Goal: Book appointment/travel/reservation

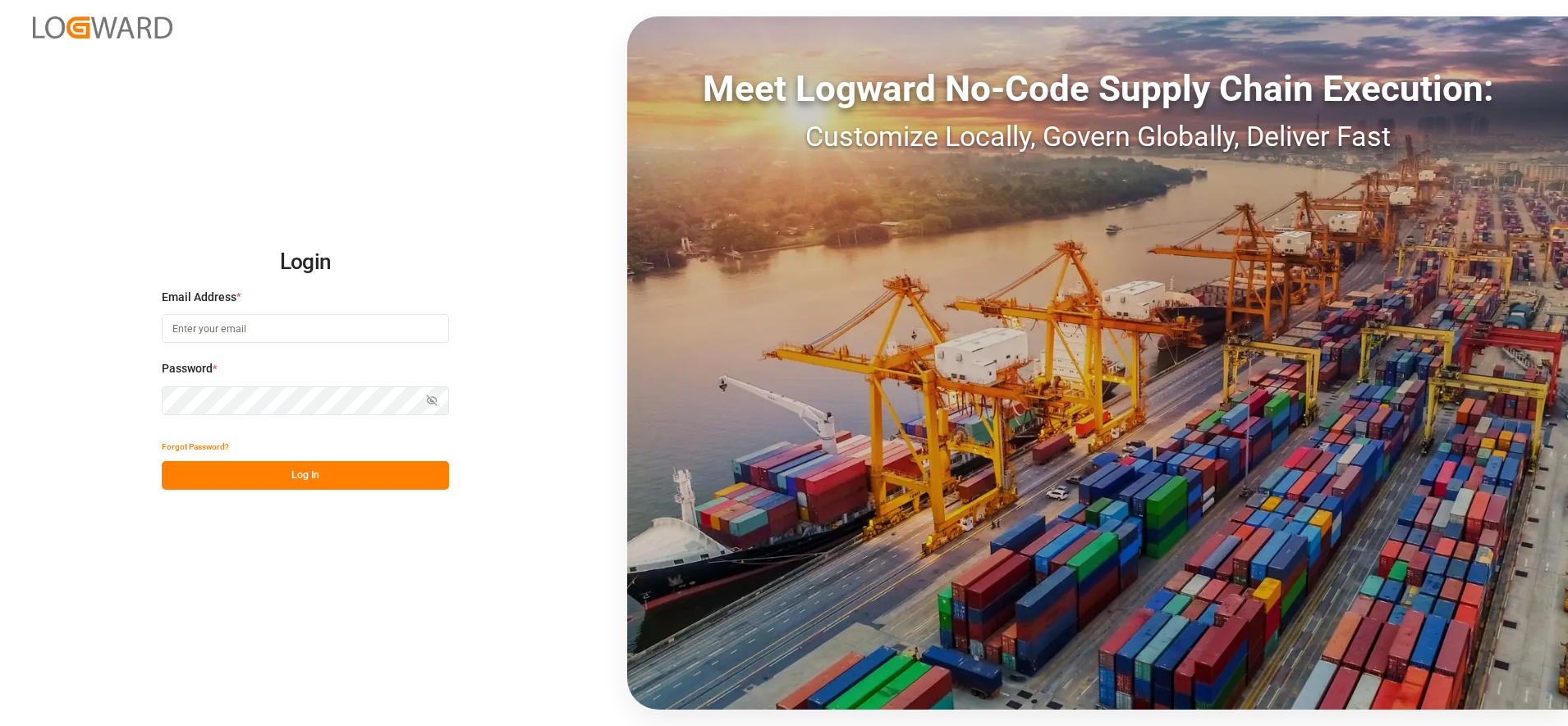
click at [370, 321] on input at bounding box center [305, 329] width 287 height 29
type input "[PERSON_NAME][EMAIL_ADDRESS][PERSON_NAME][DOMAIN_NAME]"
click at [365, 476] on button "Log In" at bounding box center [305, 476] width 287 height 29
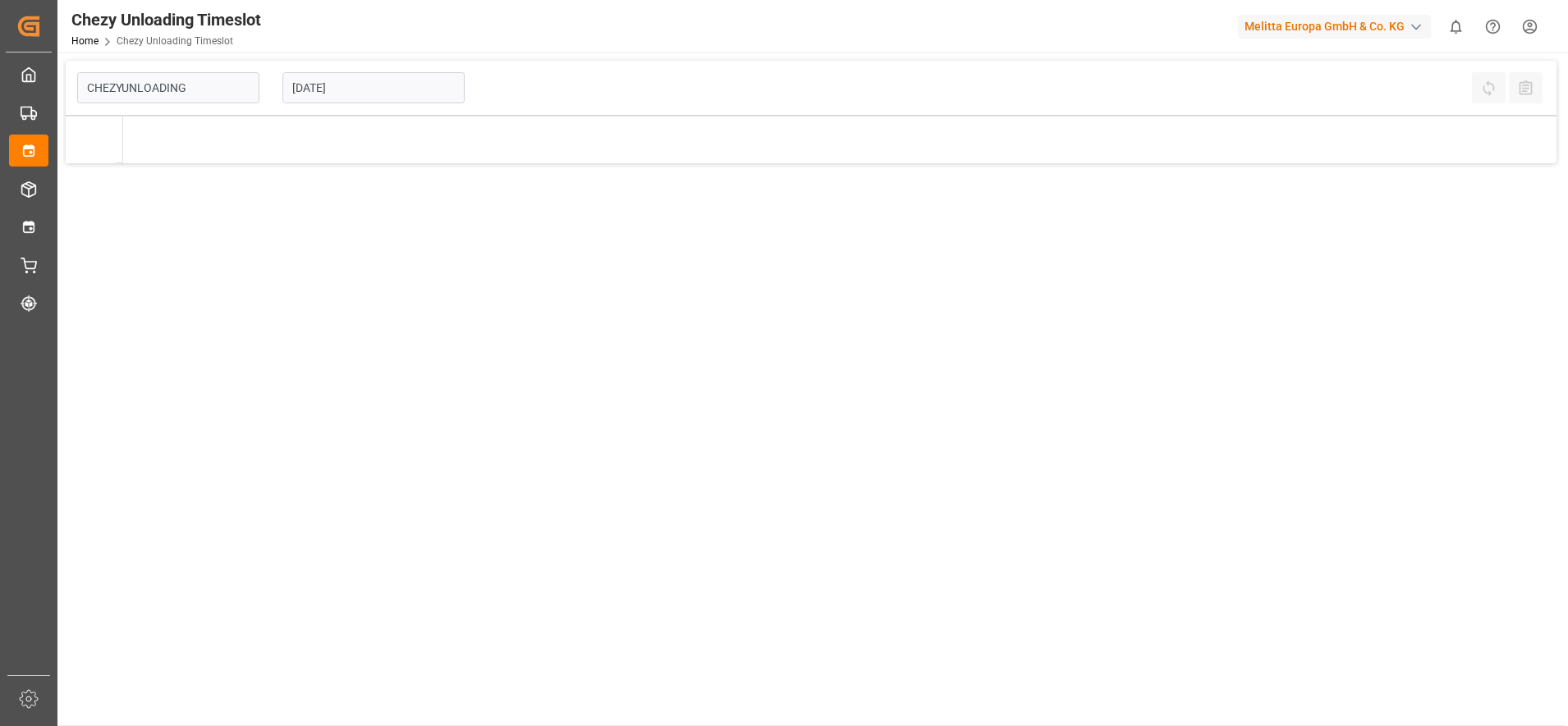
type input "Chezy Unloading"
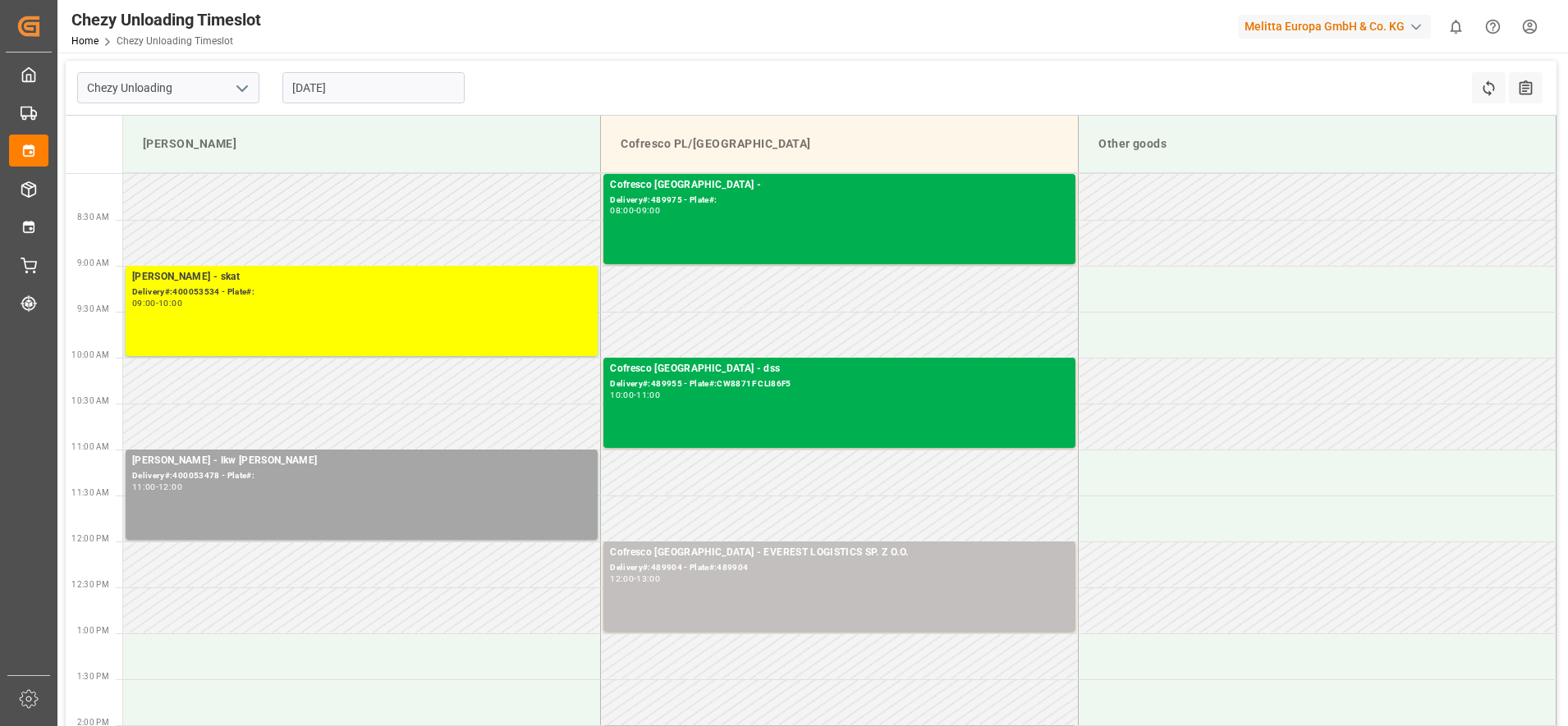
click at [381, 86] on input "[DATE]" at bounding box center [373, 87] width 182 height 32
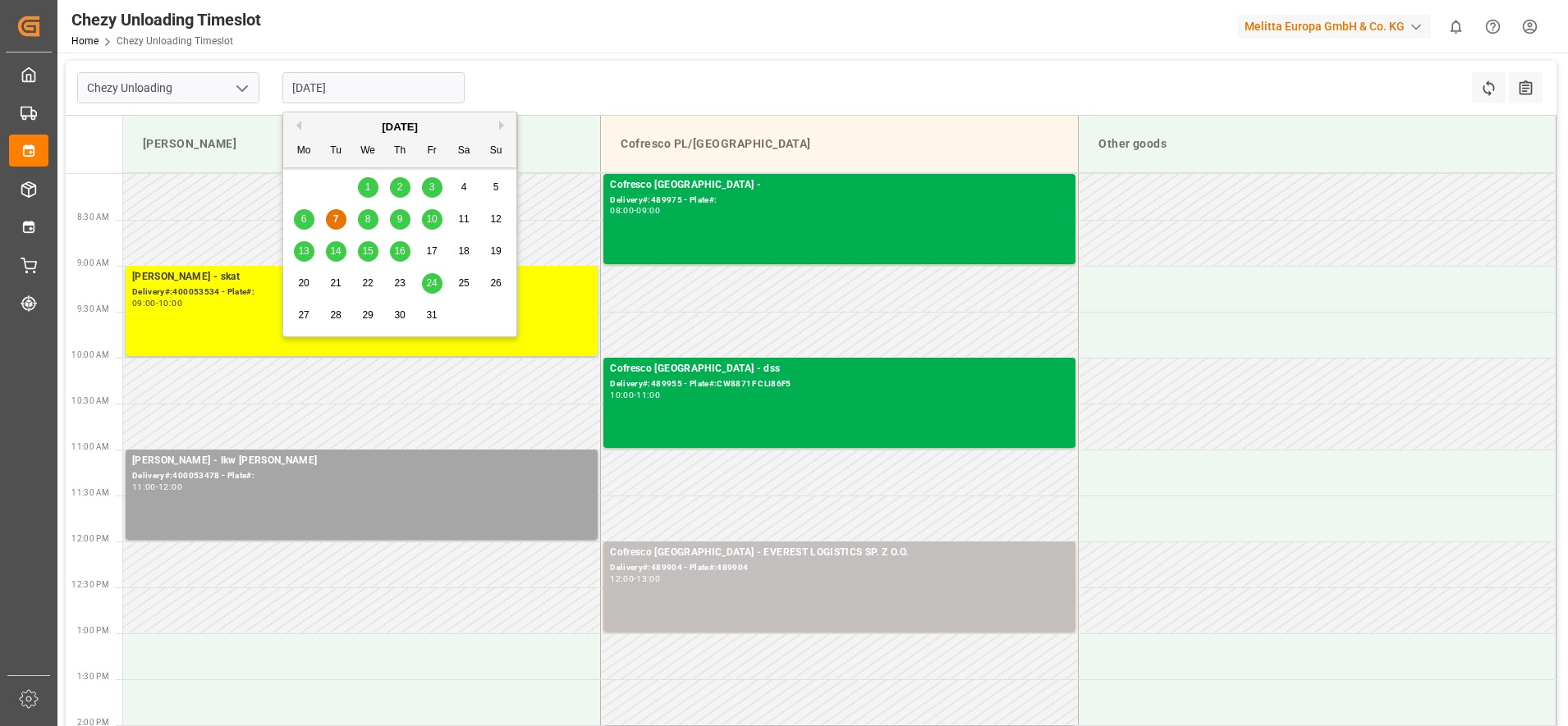
click at [365, 226] on div "8" at bounding box center [368, 220] width 21 height 20
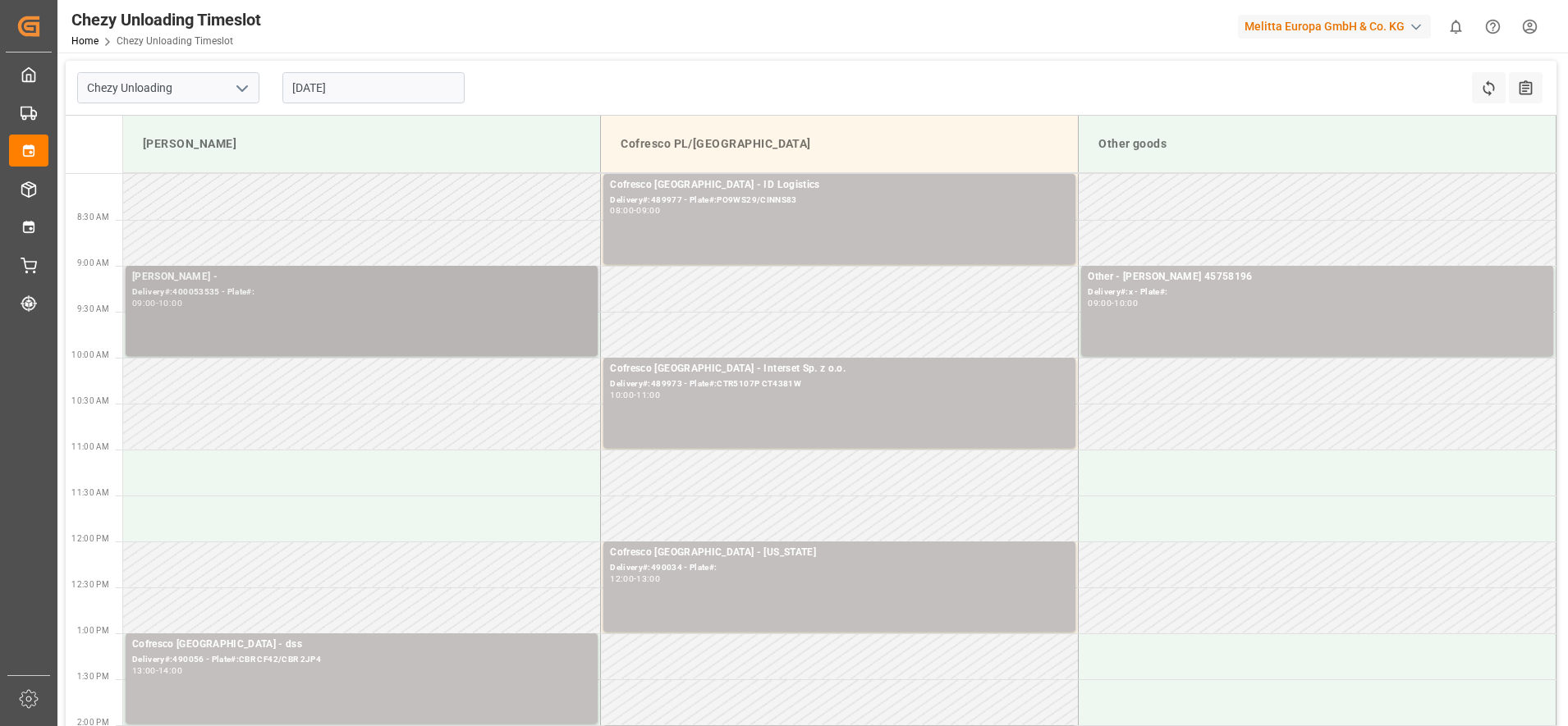
click at [260, 319] on div "[PERSON_NAME] - Delivery#:400053535 - Plate#: 09:00 - 10:00" at bounding box center [361, 311] width 459 height 84
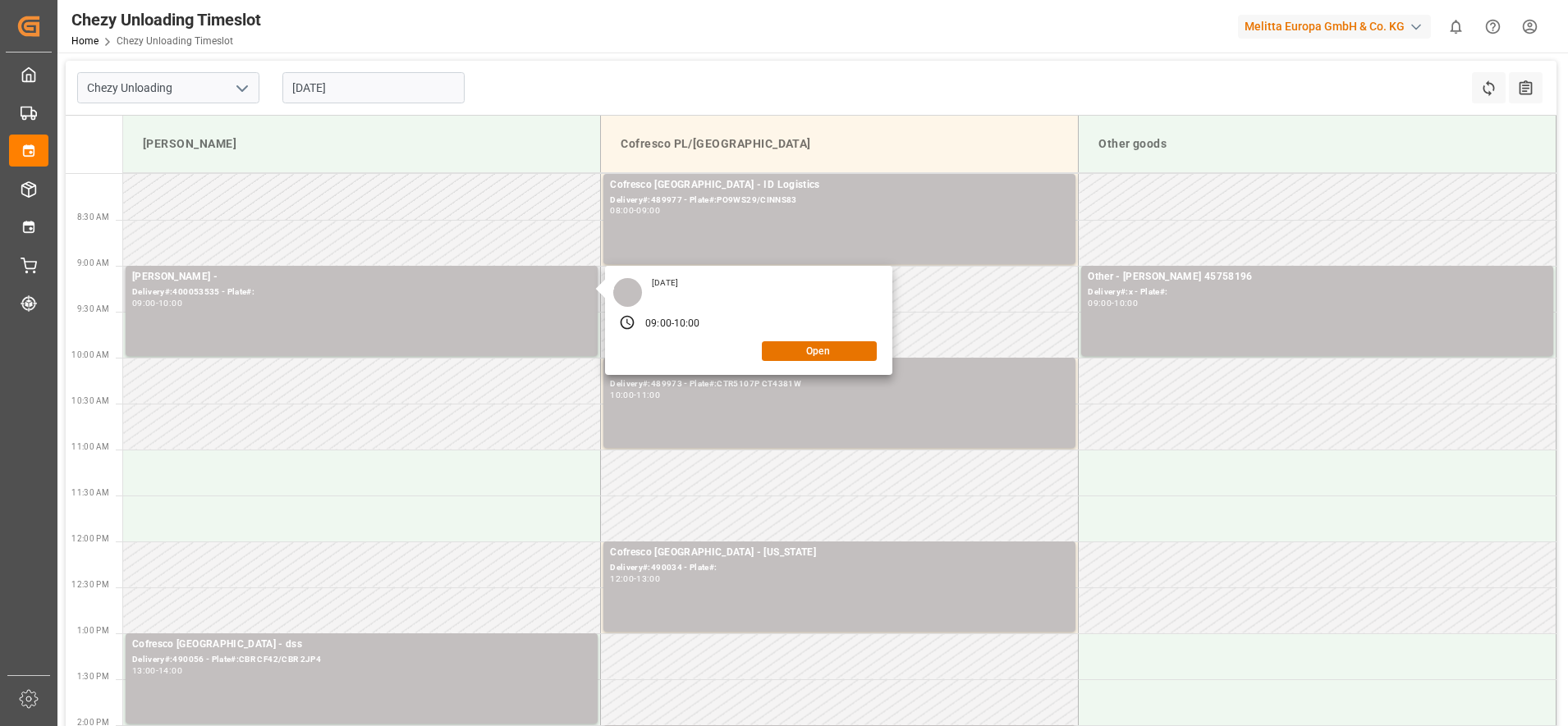
click at [795, 362] on div "[DATE] 09:00 - 10:00 Open" at bounding box center [748, 320] width 287 height 109
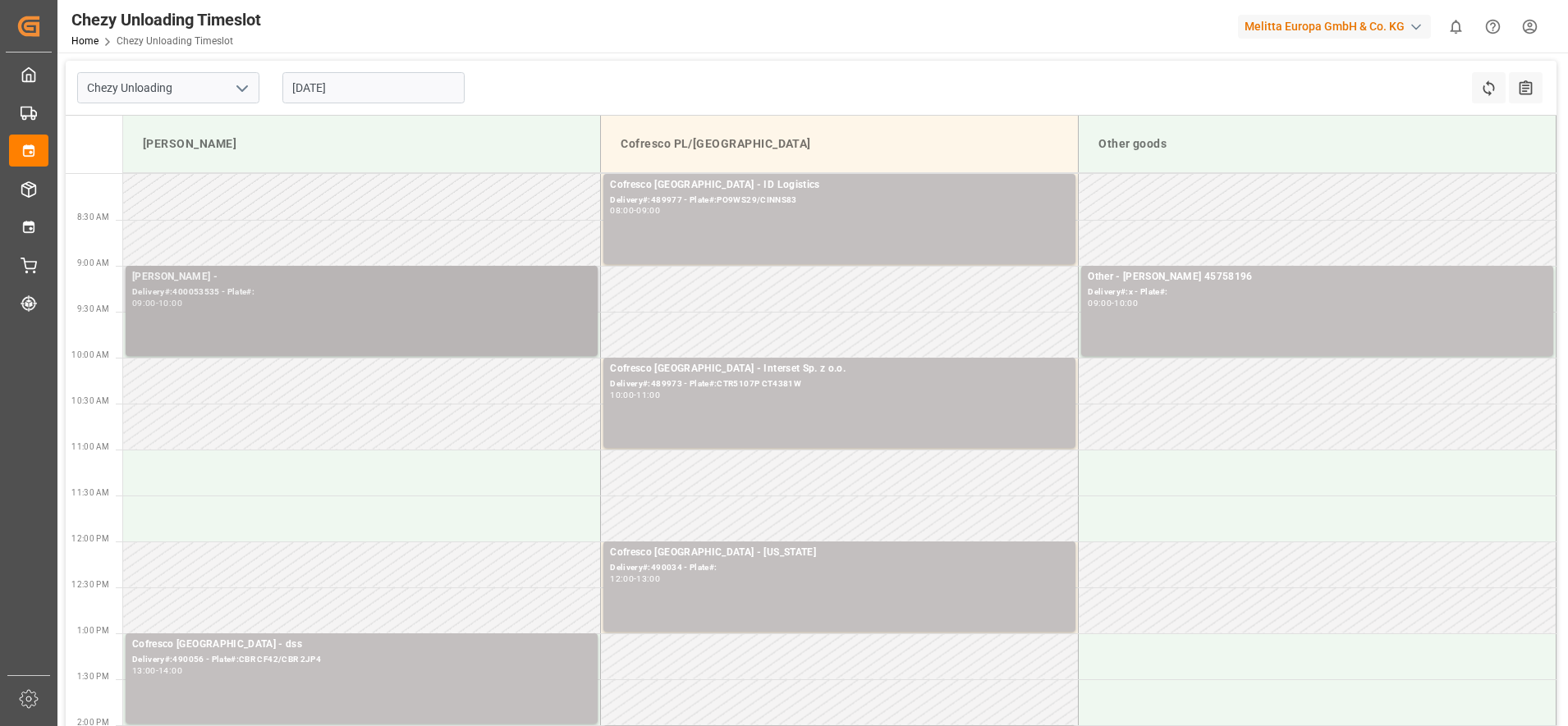
click at [507, 305] on div "09:00 - 10:00" at bounding box center [361, 304] width 459 height 9
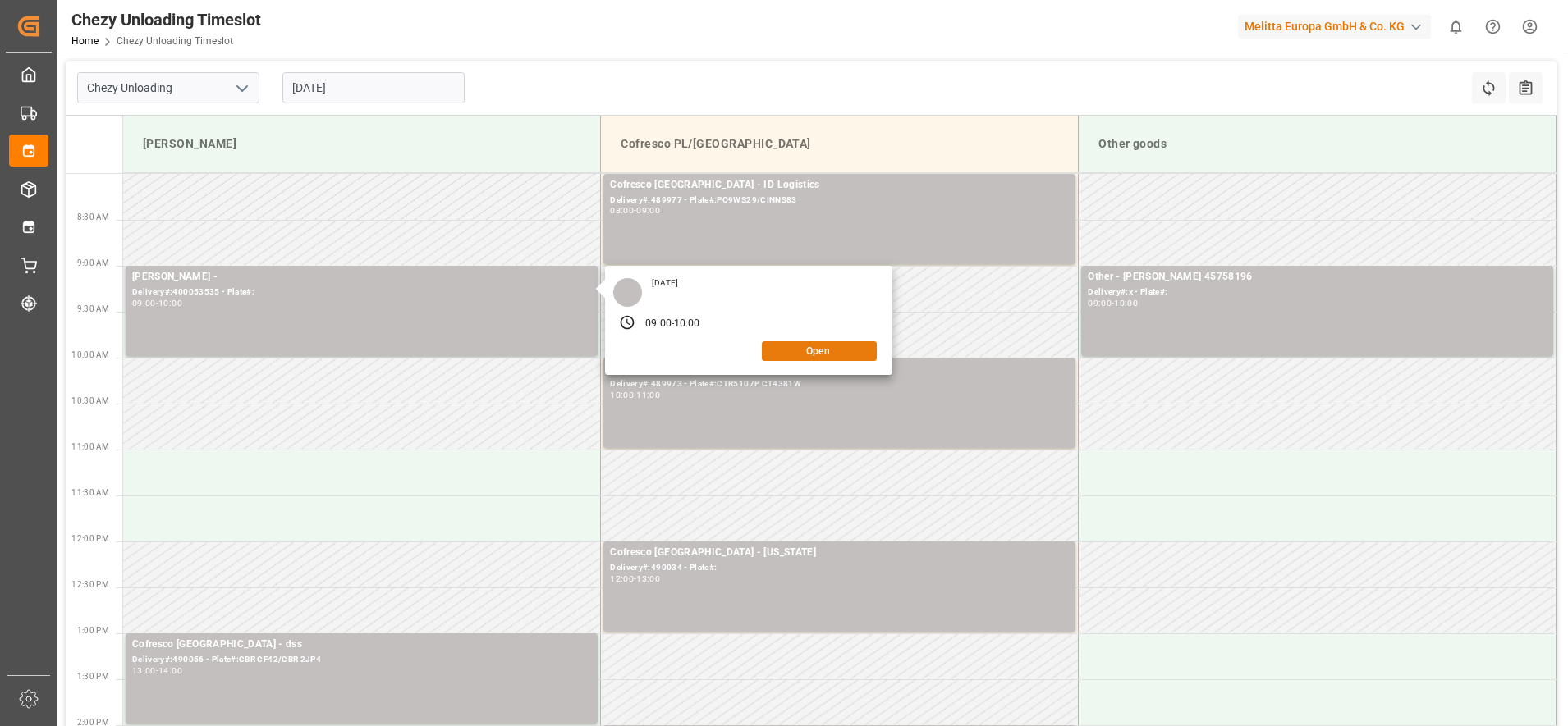
click at [792, 341] on button "Open" at bounding box center [820, 351] width 115 height 20
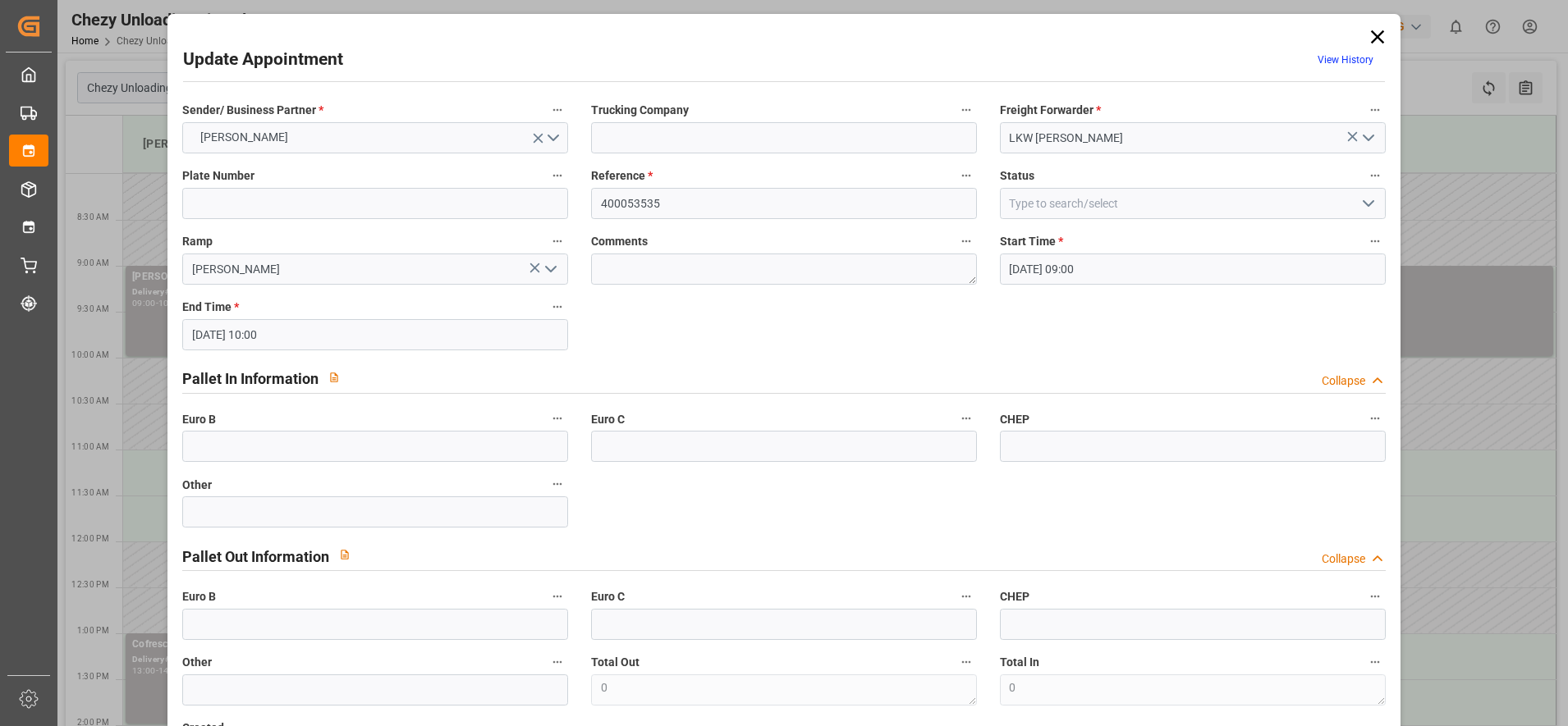
click at [1380, 33] on icon at bounding box center [1378, 37] width 23 height 23
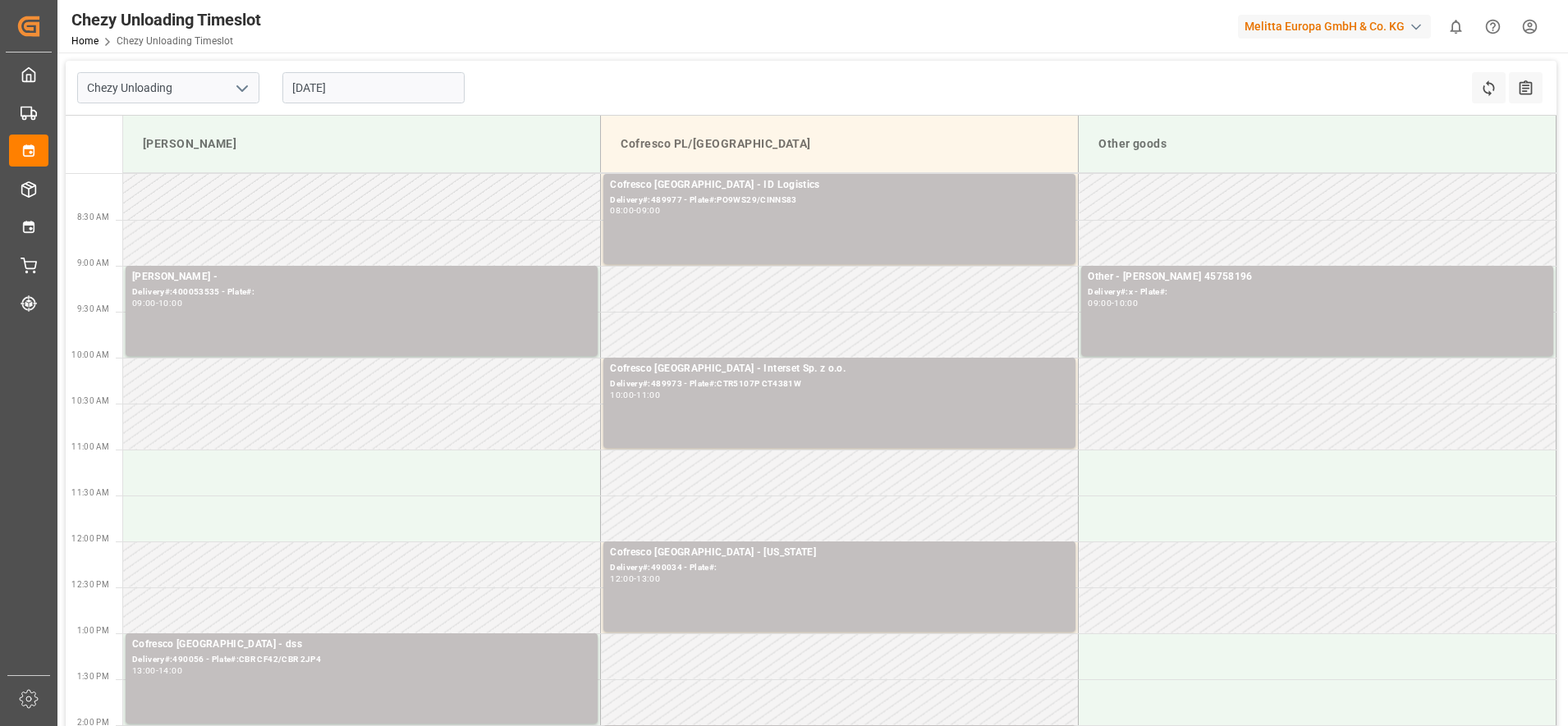
click at [309, 87] on input "[DATE]" at bounding box center [373, 87] width 182 height 32
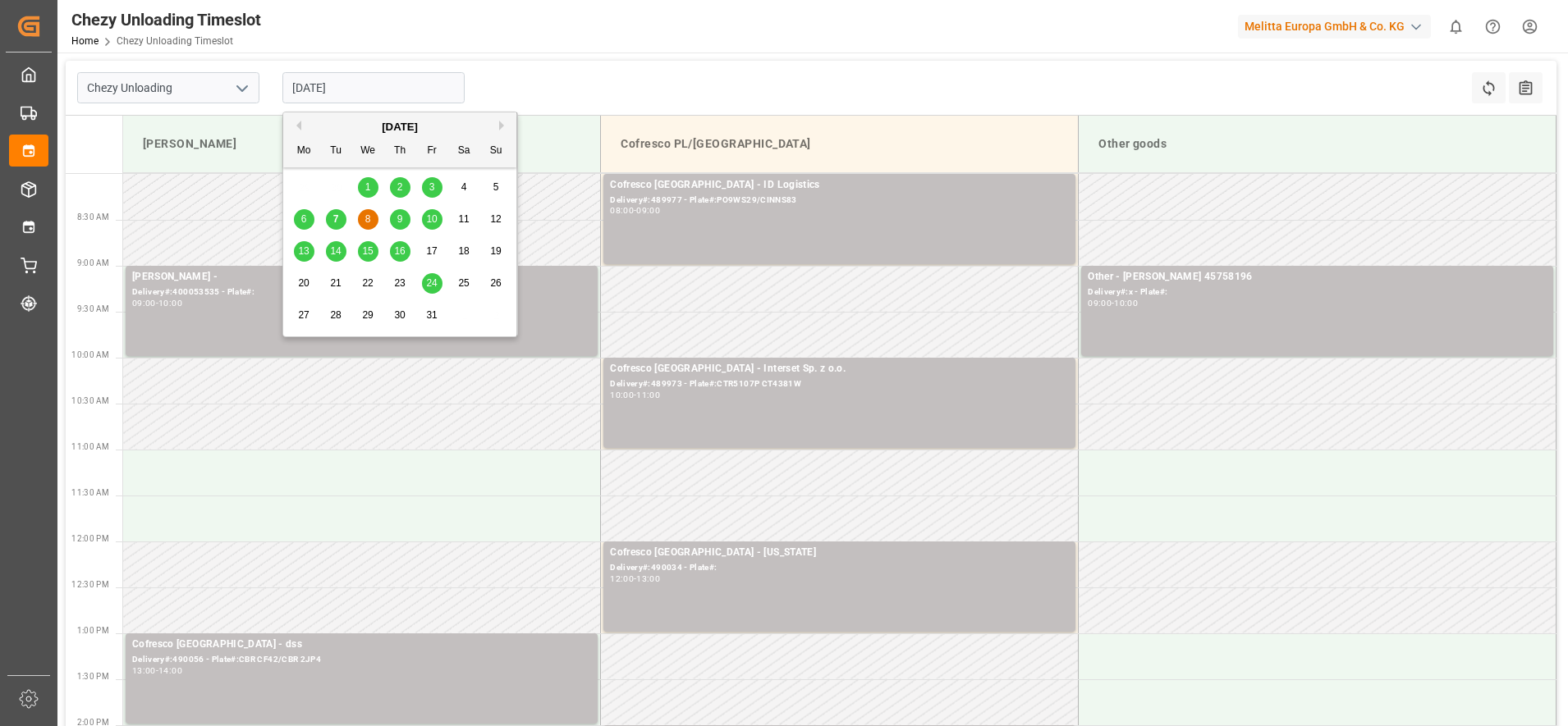
click at [399, 221] on span "9" at bounding box center [400, 219] width 5 height 12
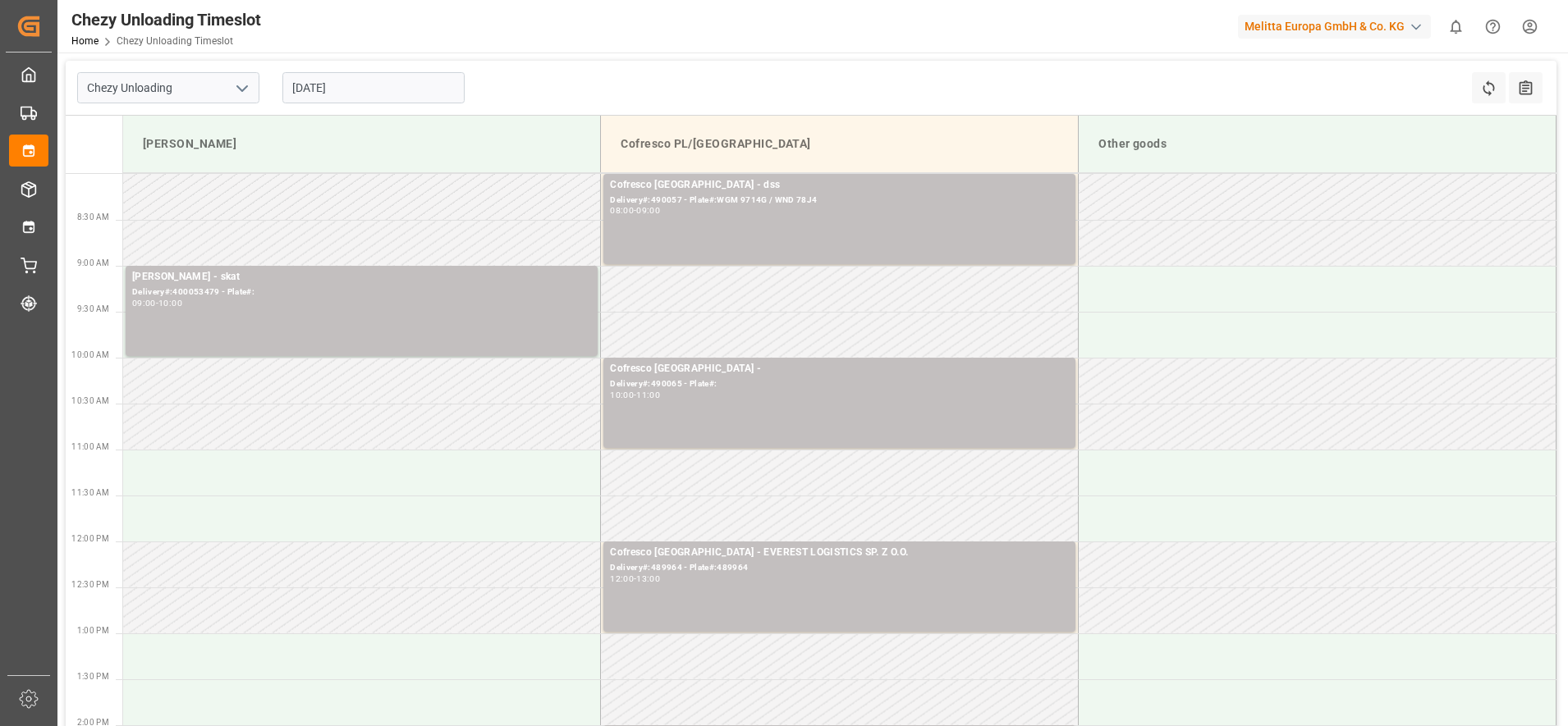
click at [394, 89] on input "[DATE]" at bounding box center [373, 87] width 182 height 32
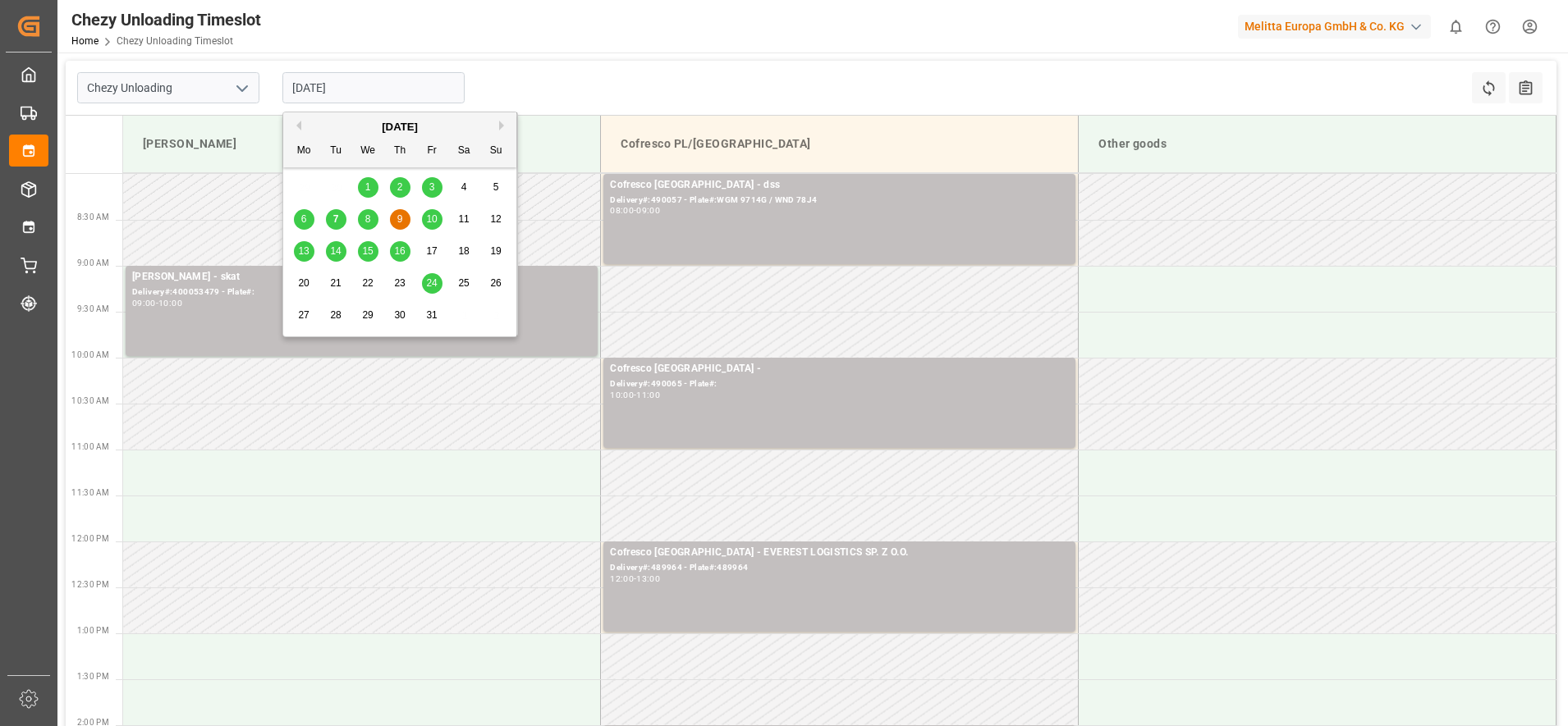
click at [433, 223] on span "10" at bounding box center [432, 219] width 11 height 12
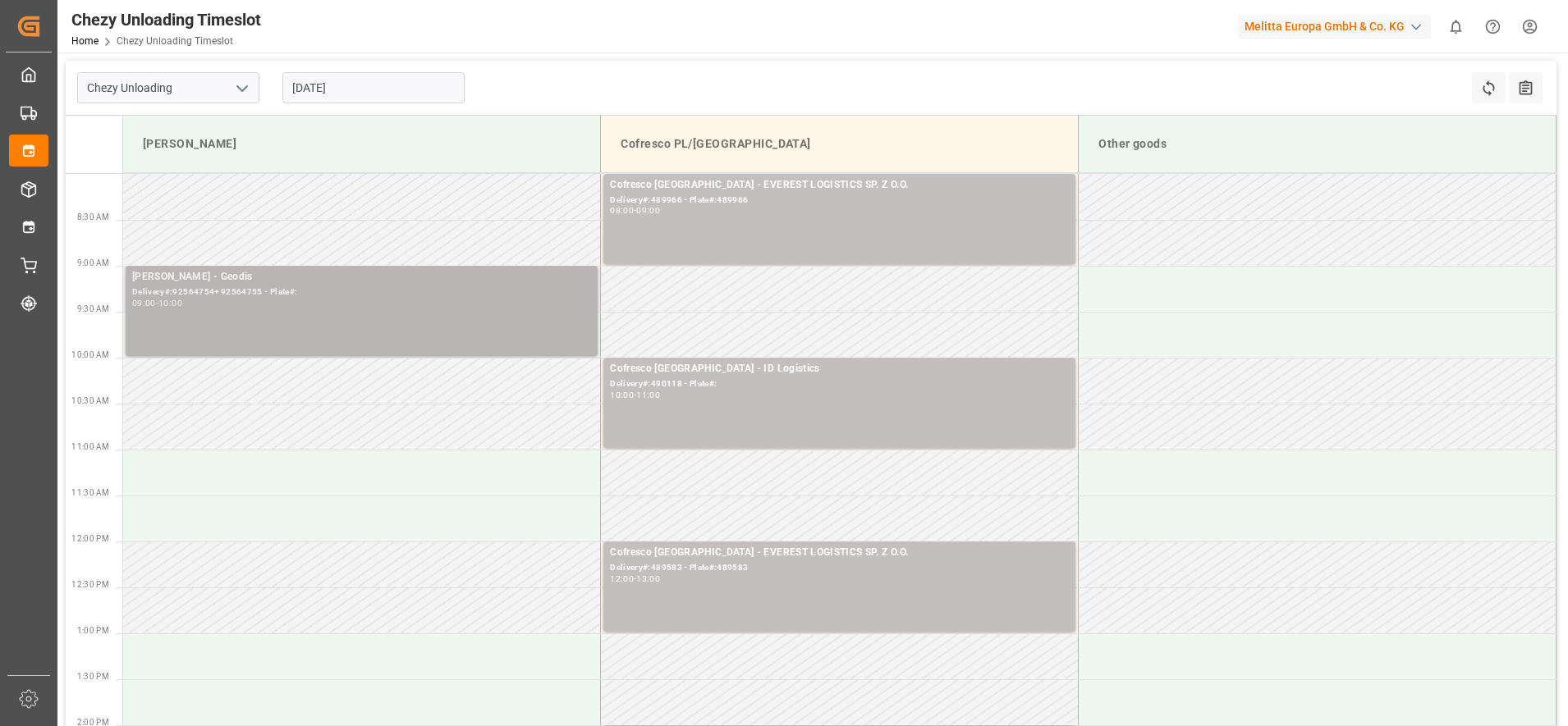
click at [402, 302] on div "09:00 - 10:00" at bounding box center [361, 304] width 459 height 9
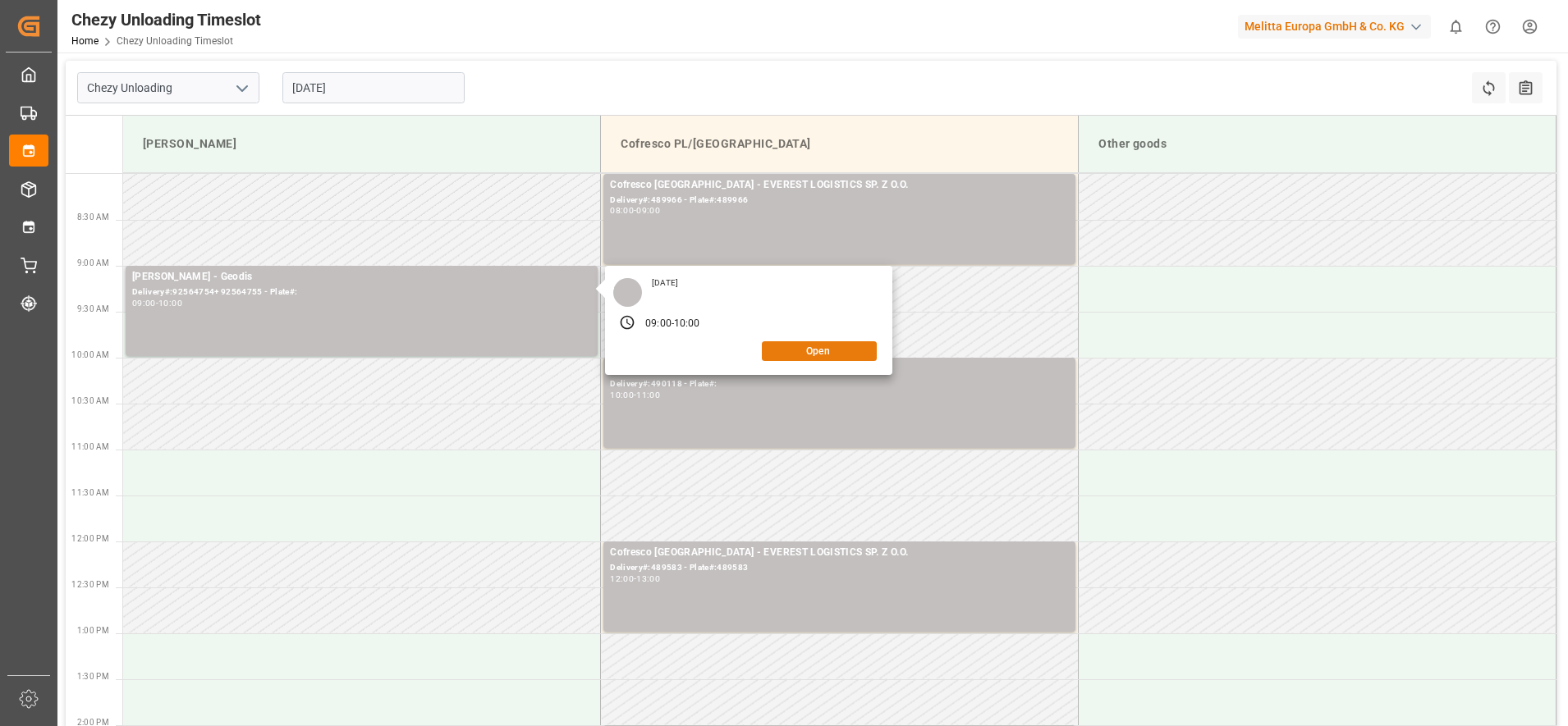
click at [778, 346] on button "Open" at bounding box center [820, 351] width 115 height 20
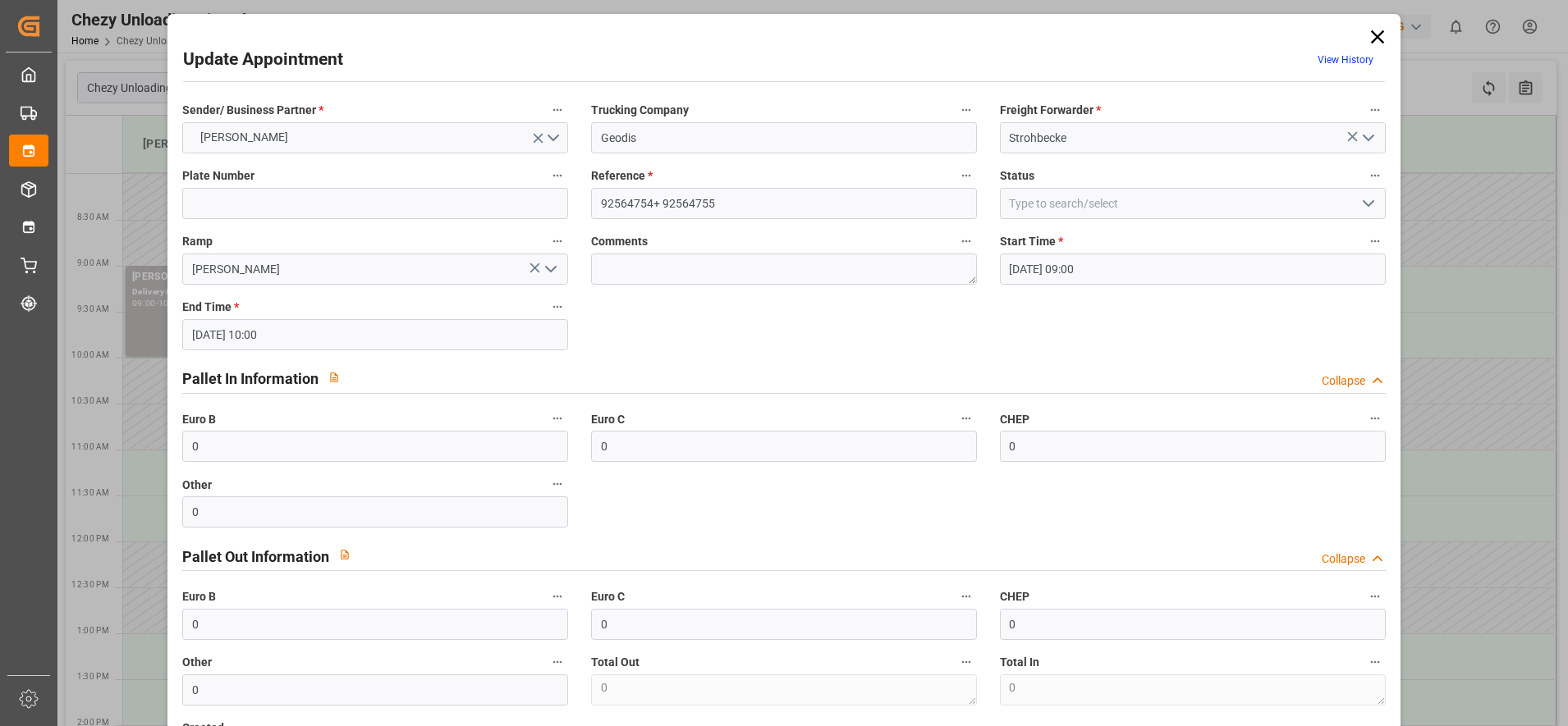
click at [1377, 34] on icon at bounding box center [1378, 37] width 23 height 23
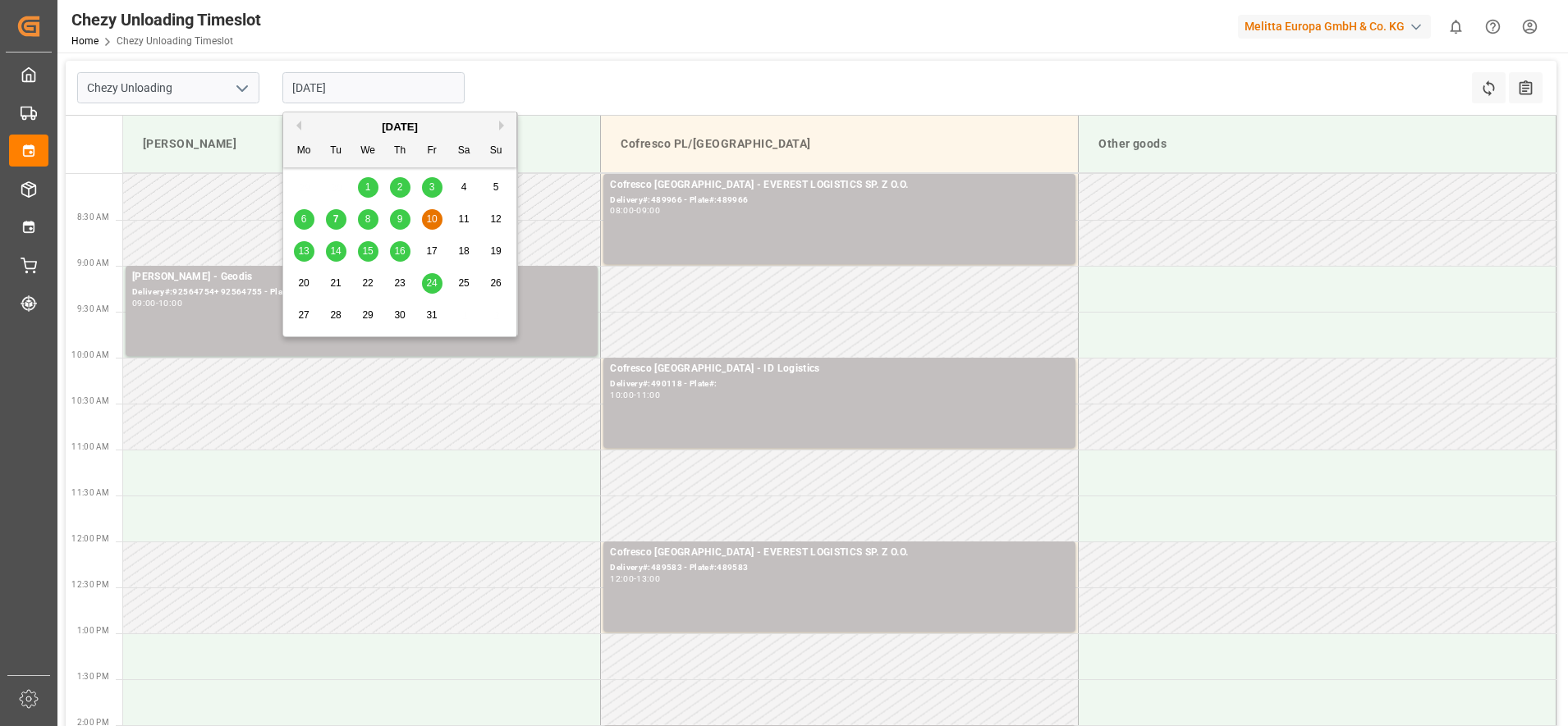
click at [323, 79] on input "[DATE]" at bounding box center [373, 87] width 182 height 32
click at [393, 225] on div "9" at bounding box center [400, 220] width 21 height 20
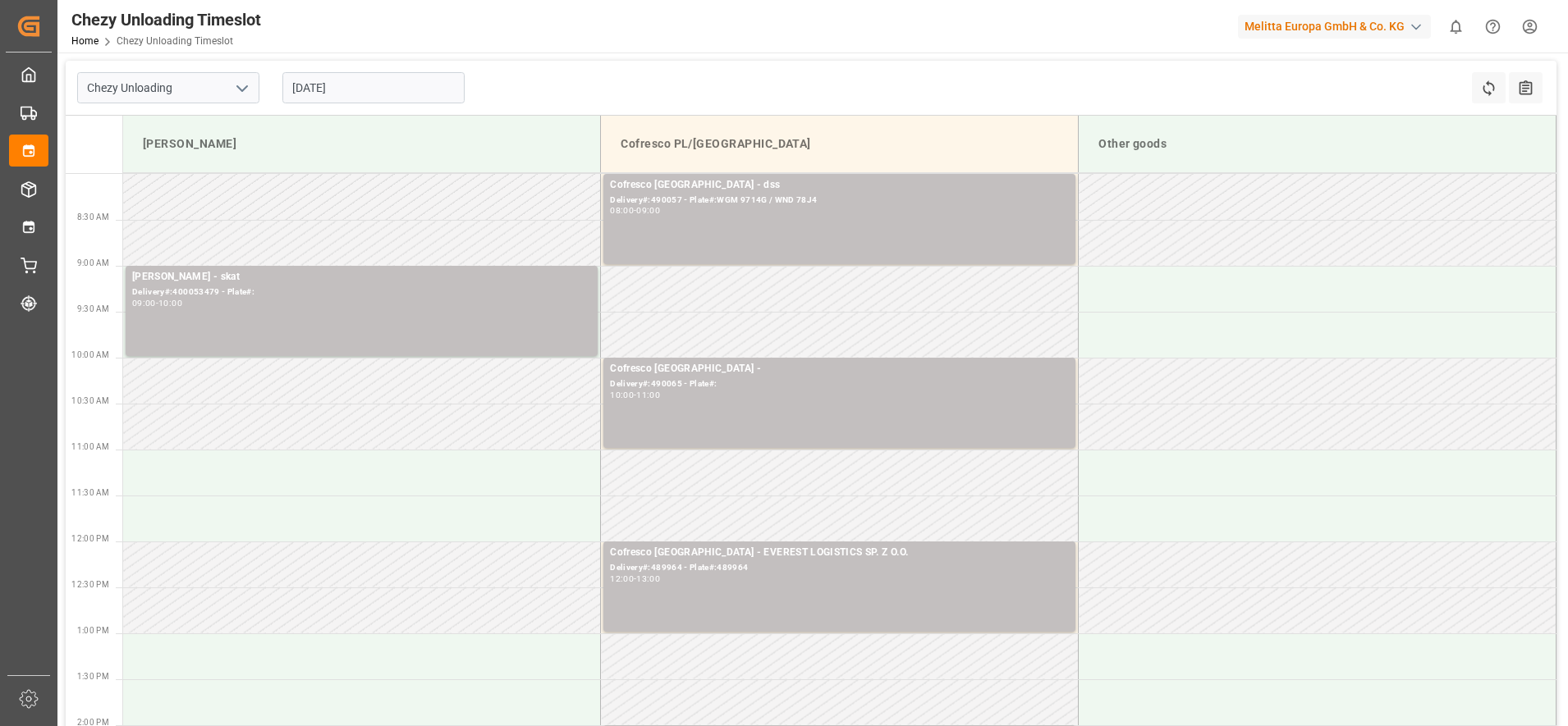
click at [401, 100] on input "[DATE]" at bounding box center [373, 87] width 182 height 32
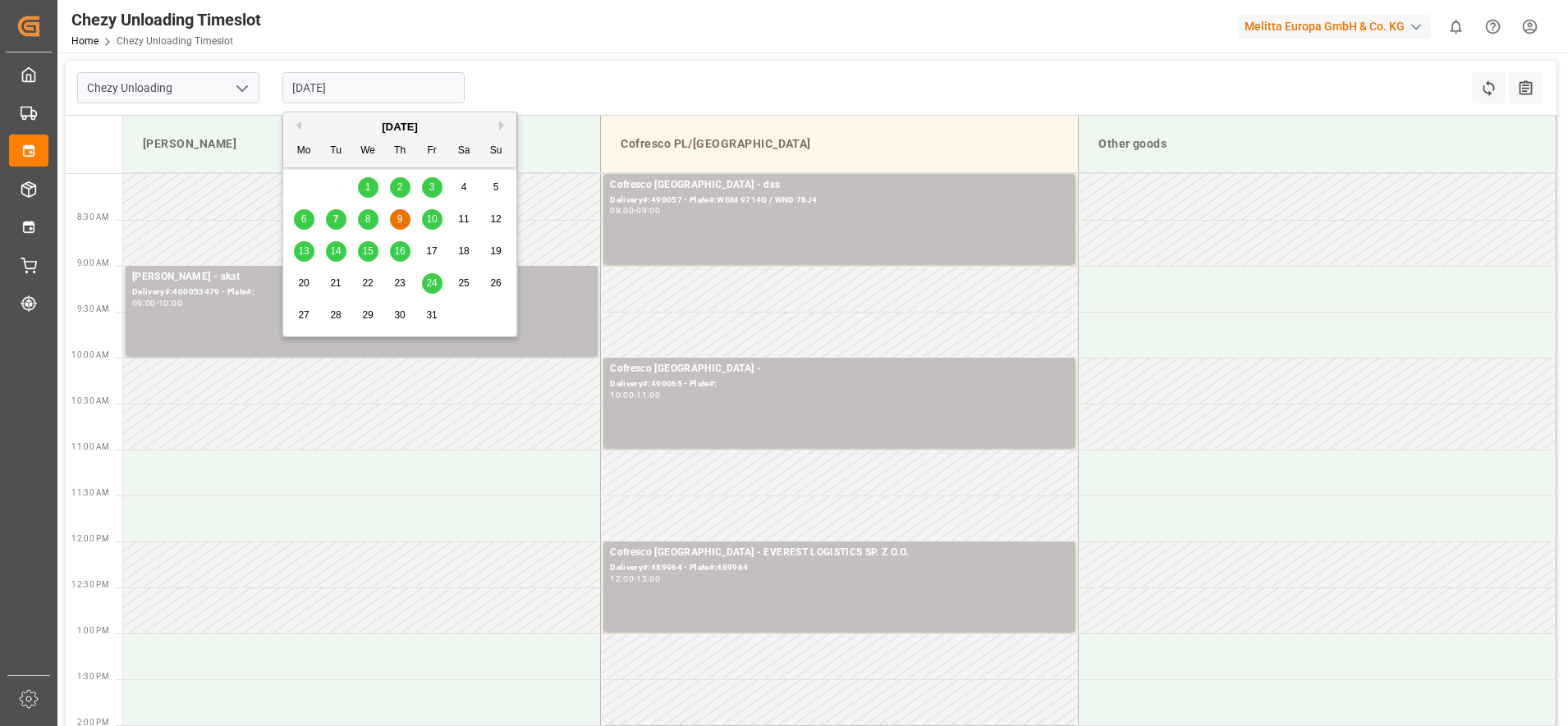
click at [437, 217] on span "10" at bounding box center [432, 219] width 11 height 12
type input "[DATE]"
